Goal: Task Accomplishment & Management: Manage account settings

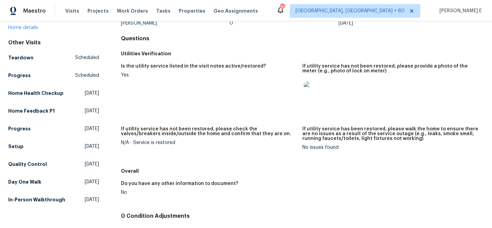
scroll to position [48, 0]
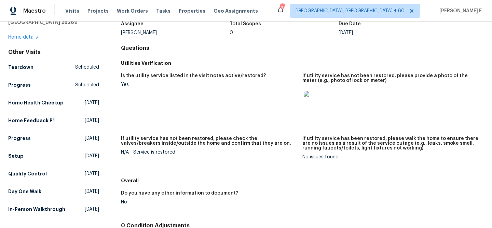
click at [313, 104] on img at bounding box center [315, 102] width 22 height 22
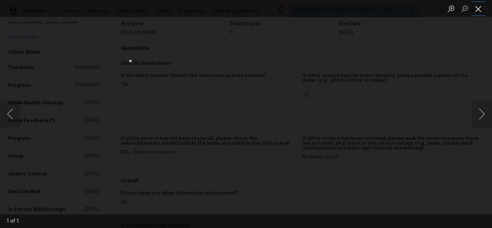
click at [479, 11] on button "Close lightbox" at bounding box center [479, 9] width 14 height 12
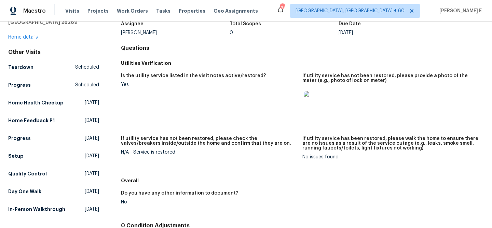
scroll to position [0, 0]
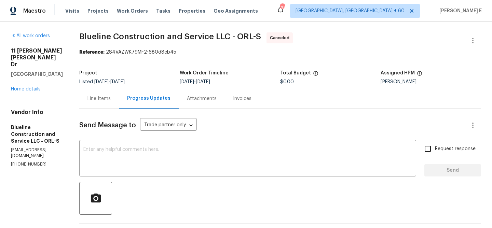
click at [111, 96] on div "Line Items" at bounding box center [98, 98] width 23 height 7
